Goal: Subscribe to service/newsletter

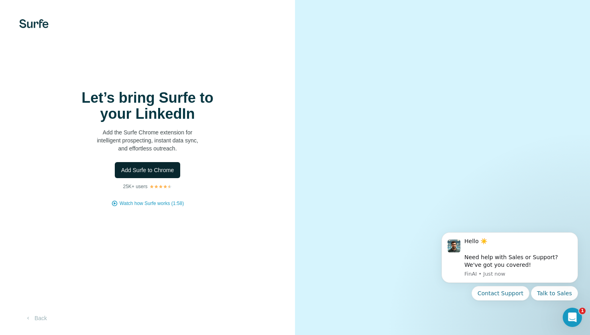
click at [161, 164] on button "Add Surfe to Chrome" at bounding box center [148, 170] width 66 height 16
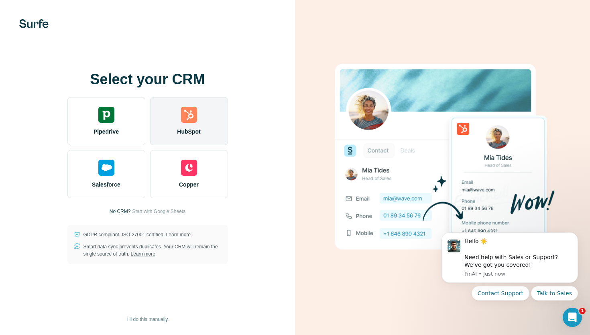
click at [192, 111] on img at bounding box center [189, 115] width 16 height 16
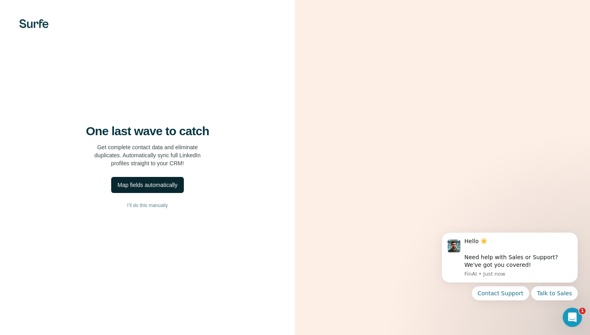
click at [164, 187] on div "Map fields automatically" at bounding box center [148, 185] width 60 height 8
